Goal: Complete application form

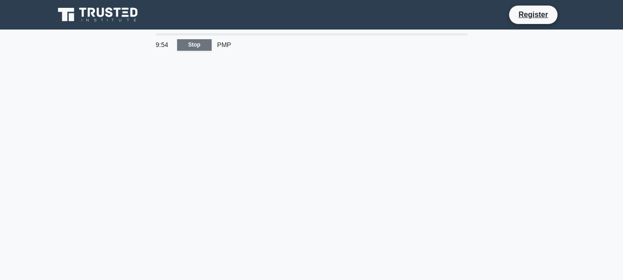
click at [194, 48] on link "Stop" at bounding box center [194, 45] width 35 height 12
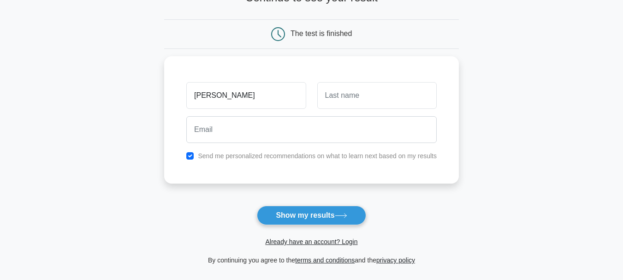
type input "margaret"
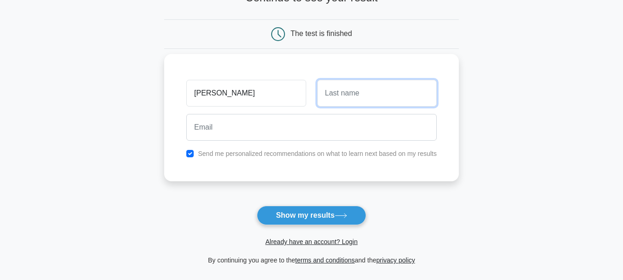
click at [364, 99] on input "text" at bounding box center [376, 93] width 119 height 27
type input "mwangi"
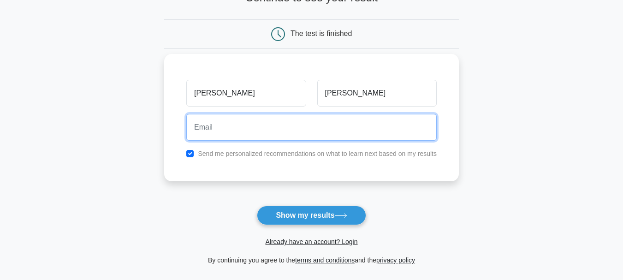
click at [218, 130] on input "email" at bounding box center [311, 127] width 250 height 27
type input "ruthwangui976@gmail.com"
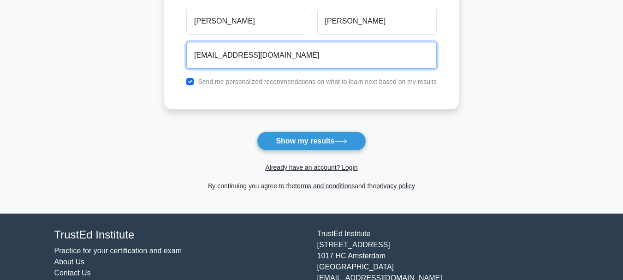
scroll to position [166, 0]
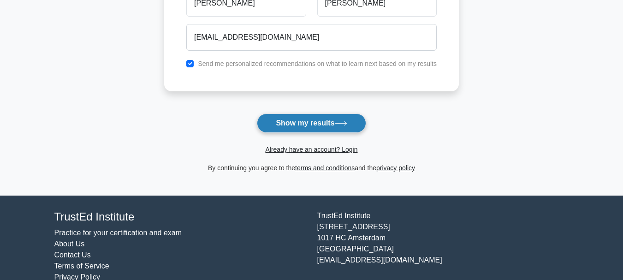
click at [337, 119] on button "Show my results" at bounding box center [311, 122] width 109 height 19
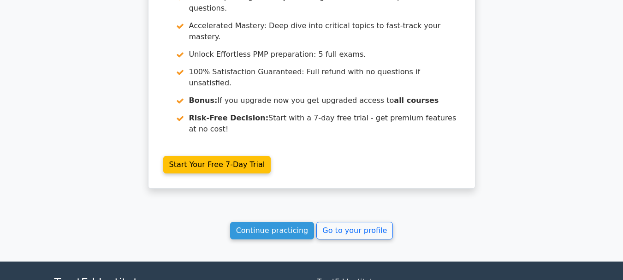
scroll to position [889, 0]
